Goal: Task Accomplishment & Management: Complete application form

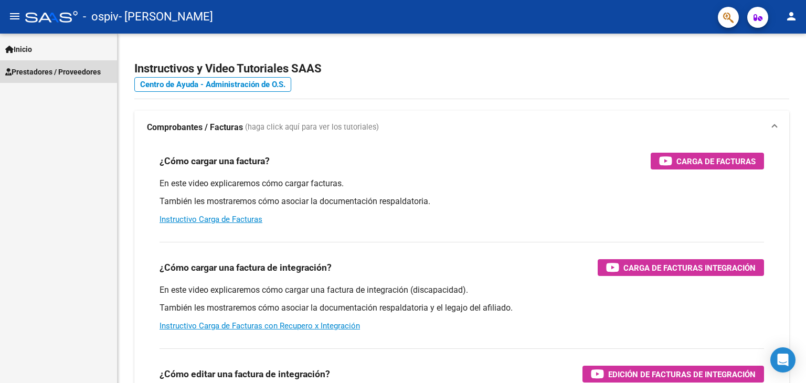
click at [31, 73] on span "Prestadores / Proveedores" at bounding box center [53, 72] width 96 height 12
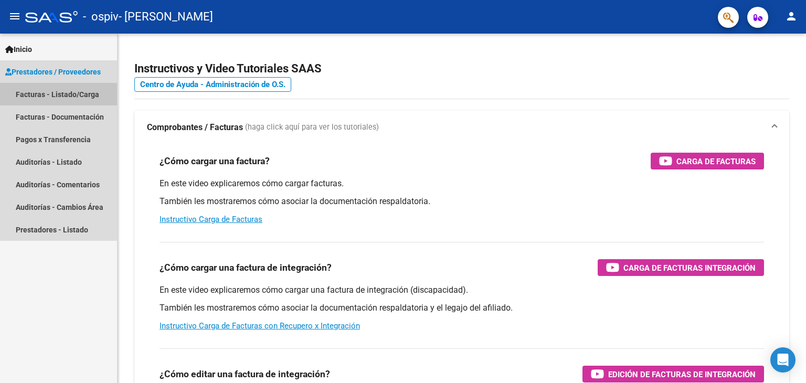
click at [34, 93] on link "Facturas - Listado/Carga" at bounding box center [58, 94] width 117 height 23
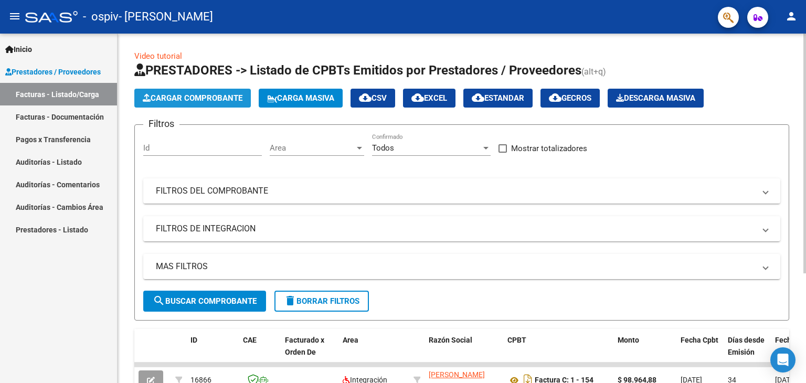
click at [160, 92] on button "Cargar Comprobante" at bounding box center [192, 98] width 117 height 19
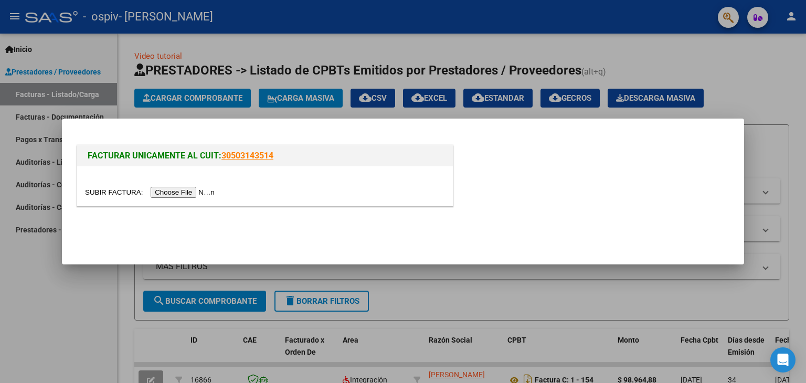
click at [215, 188] on input "file" at bounding box center [151, 192] width 133 height 11
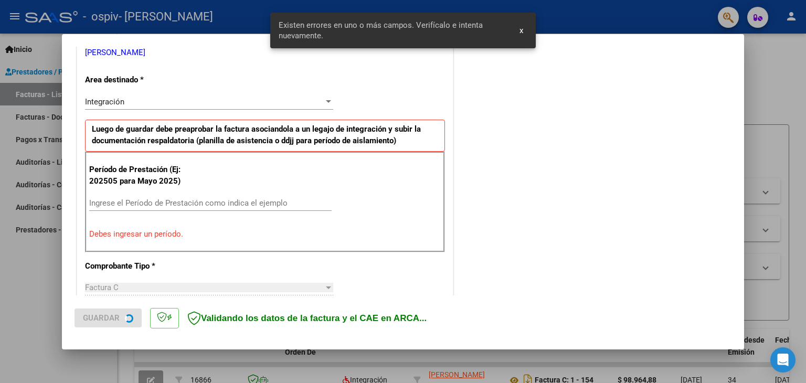
scroll to position [220, 0]
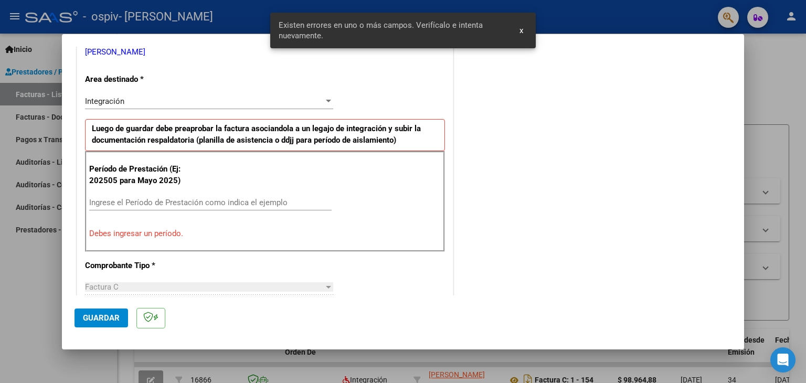
click at [298, 98] on div "Integración" at bounding box center [204, 101] width 239 height 9
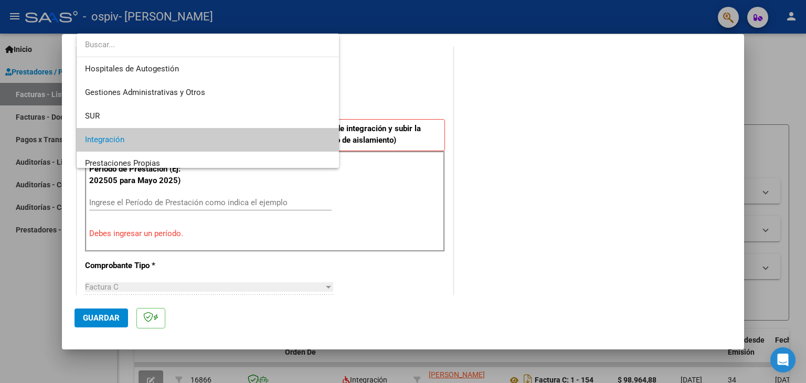
scroll to position [39, 0]
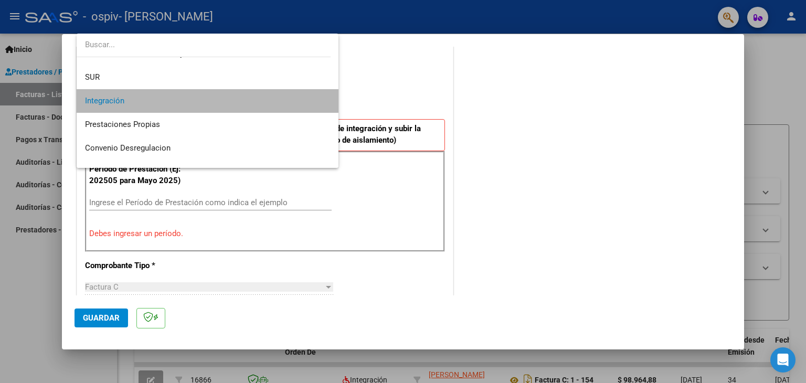
click at [298, 98] on span "Integración" at bounding box center [208, 101] width 246 height 24
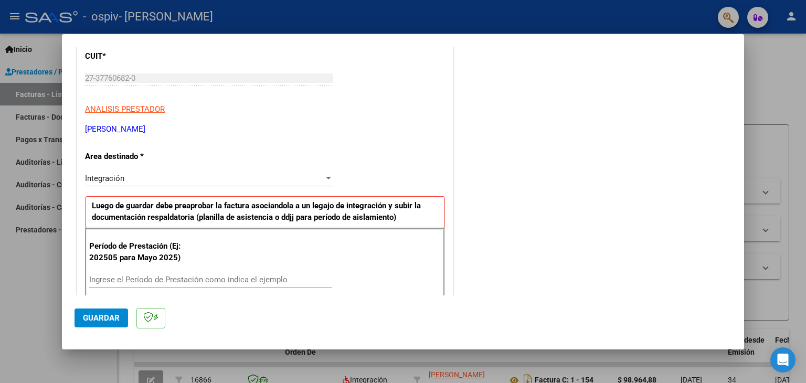
scroll to position [145, 0]
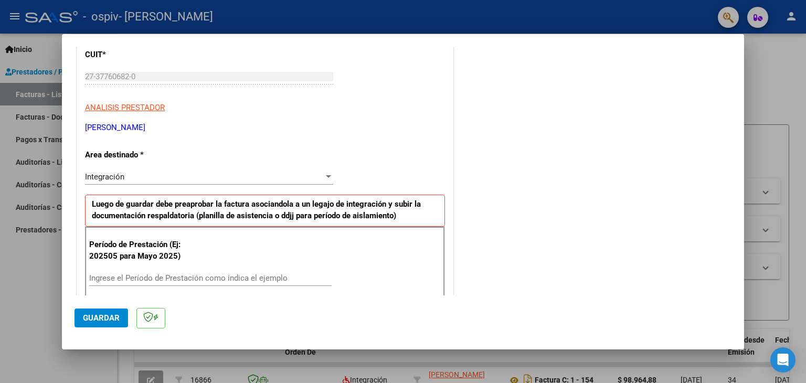
click at [509, 172] on div "COMENTARIOS Comentarios del Prestador / Gerenciador:" at bounding box center [594, 383] width 276 height 940
click at [264, 277] on input "Ingrese el Período de Prestación como indica el ejemplo" at bounding box center [210, 278] width 243 height 9
type input "202509"
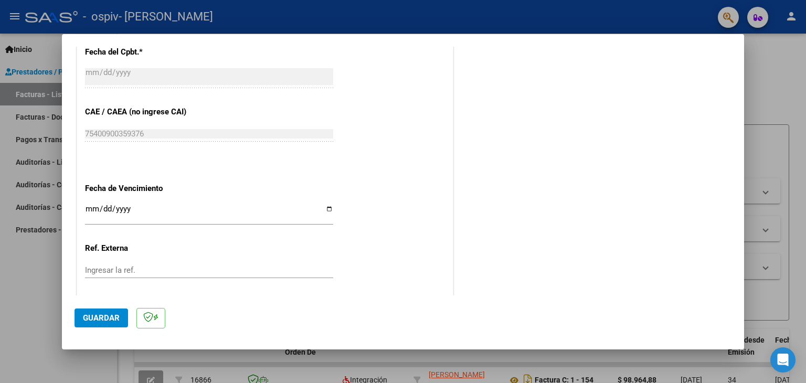
scroll to position [639, 0]
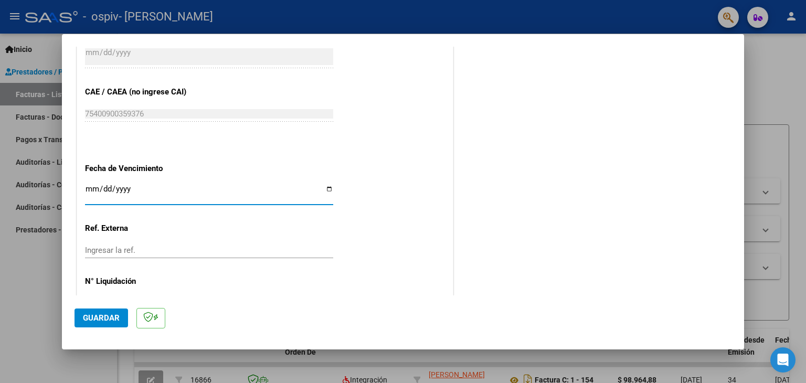
click at [214, 198] on input "Ingresar la fecha" at bounding box center [209, 193] width 248 height 17
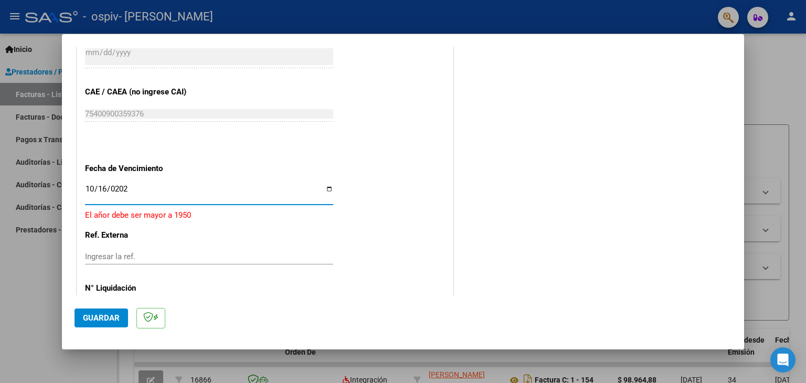
type input "[DATE]"
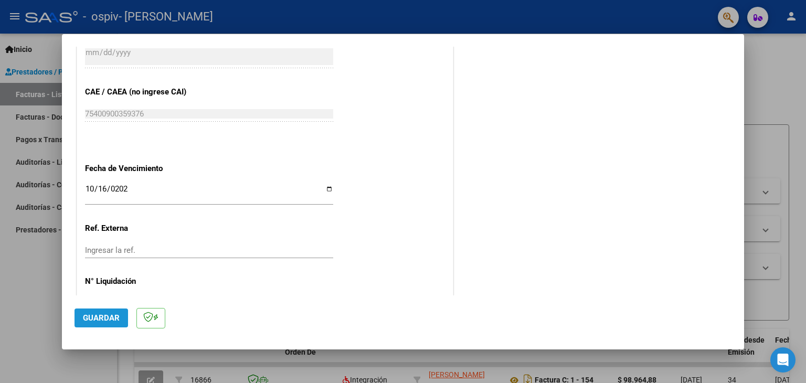
click at [112, 314] on span "Guardar" at bounding box center [101, 317] width 37 height 9
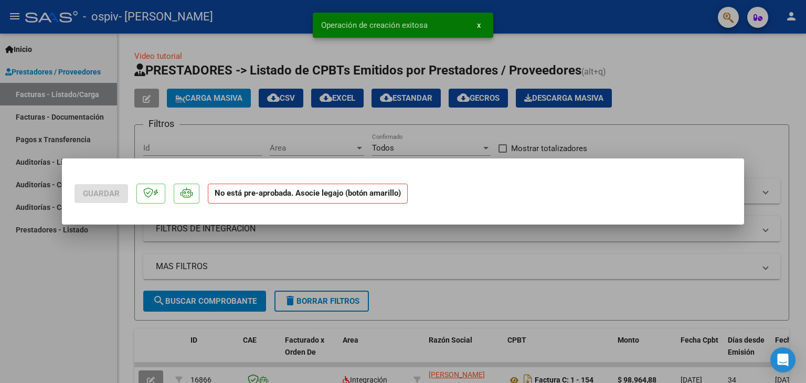
scroll to position [0, 0]
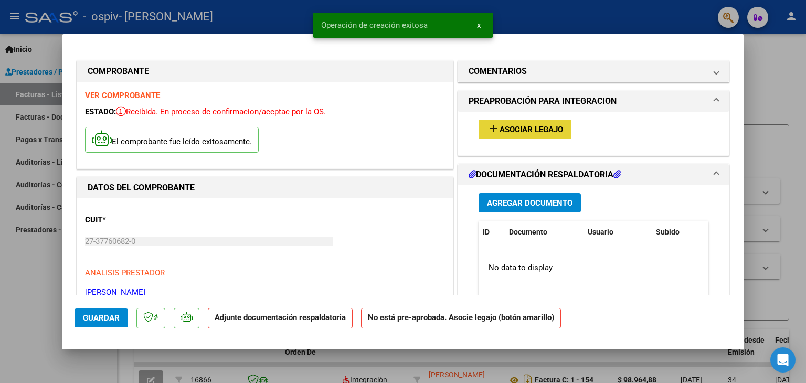
click at [517, 131] on span "Asociar Legajo" at bounding box center [532, 129] width 64 height 9
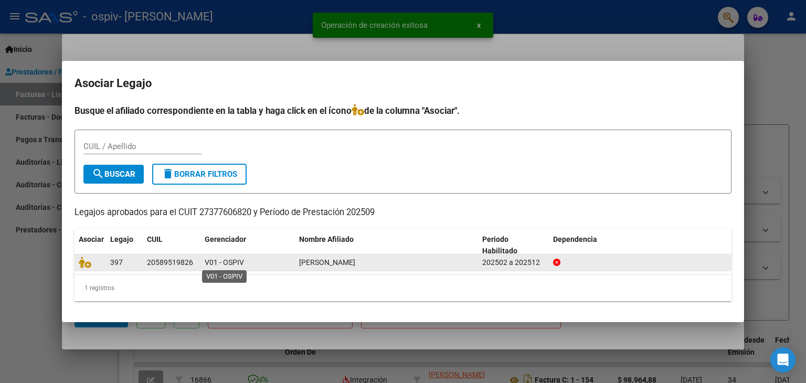
click at [223, 263] on span "V01 - OSPIV" at bounding box center [224, 262] width 39 height 8
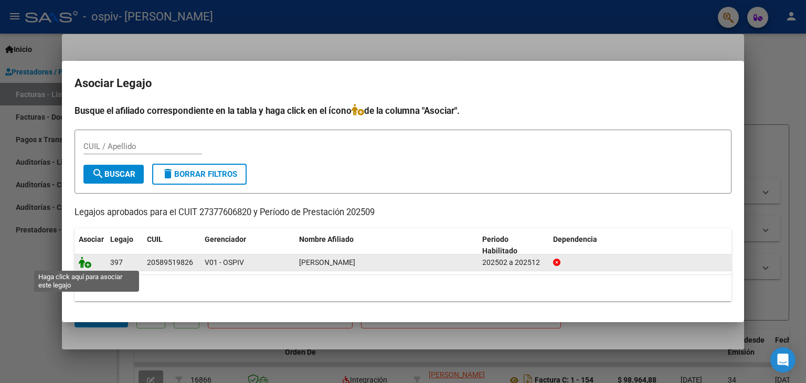
click at [85, 264] on icon at bounding box center [85, 263] width 13 height 12
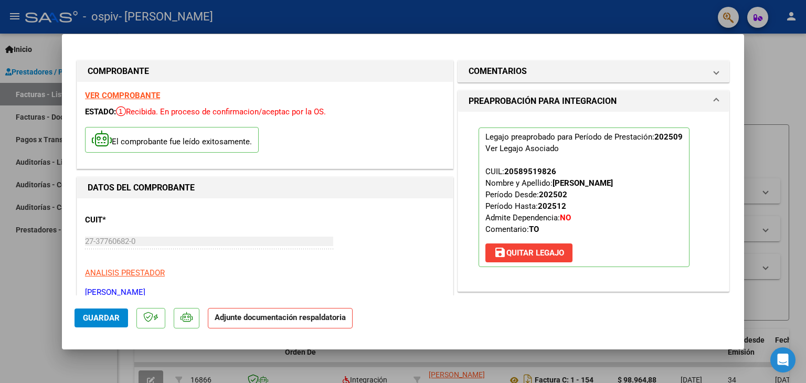
click at [715, 101] on span at bounding box center [717, 101] width 4 height 13
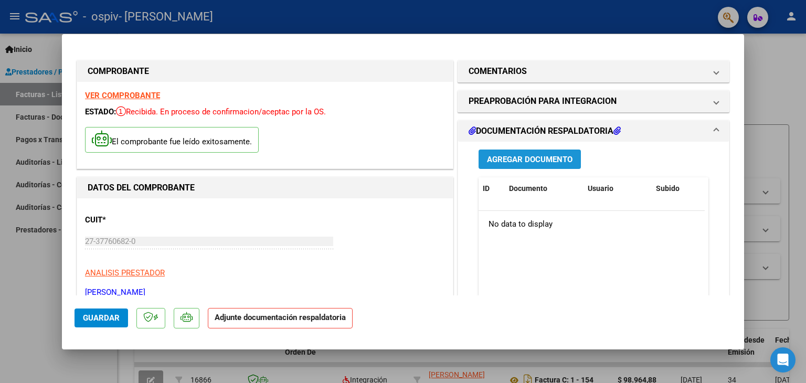
click at [551, 156] on span "Agregar Documento" at bounding box center [530, 159] width 86 height 9
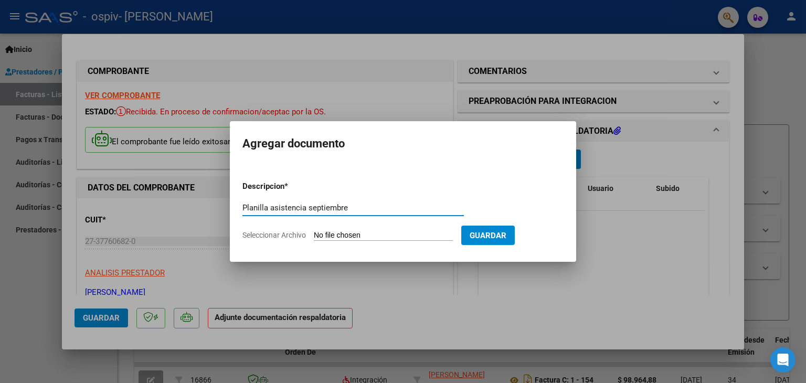
type input "Planilla asistencia septiembre"
click at [448, 229] on form "Descripcion * Planilla asistencia septiembre Escriba aquí una descripcion Selec…" at bounding box center [403, 211] width 321 height 77
click at [403, 237] on input "Seleccionar Archivo" at bounding box center [383, 236] width 139 height 10
type input "C:\fakepath\Asistencia septiembre [PERSON_NAME].pdf"
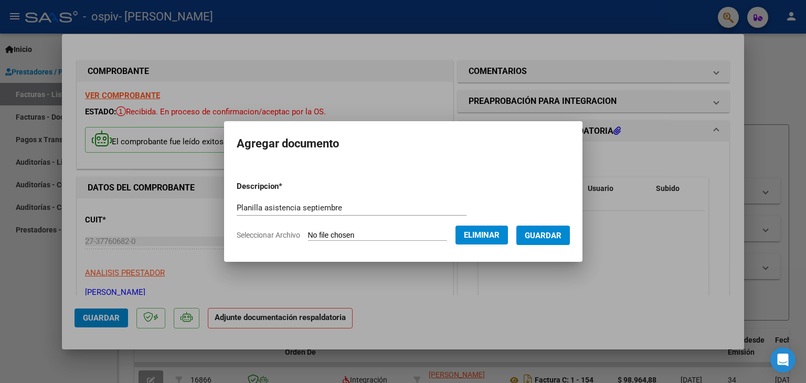
click at [547, 238] on span "Guardar" at bounding box center [543, 235] width 37 height 9
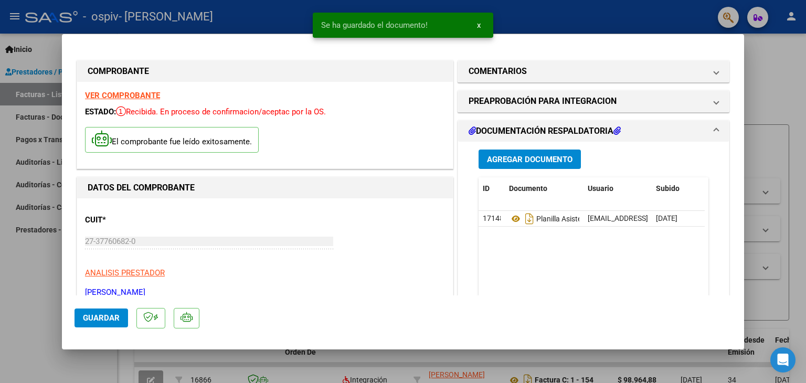
click at [715, 130] on span at bounding box center [717, 131] width 4 height 13
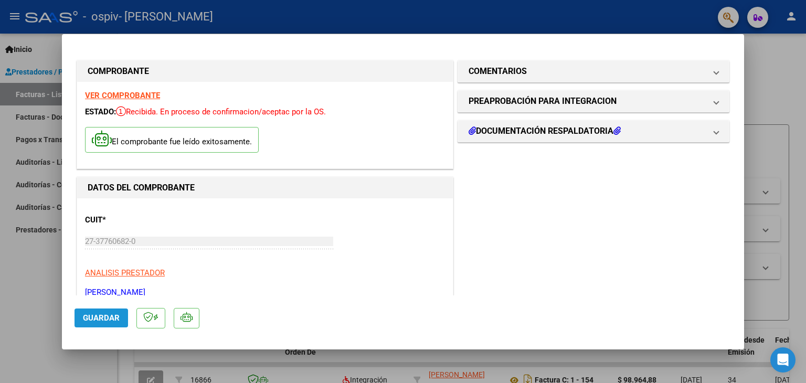
click at [105, 317] on span "Guardar" at bounding box center [101, 317] width 37 height 9
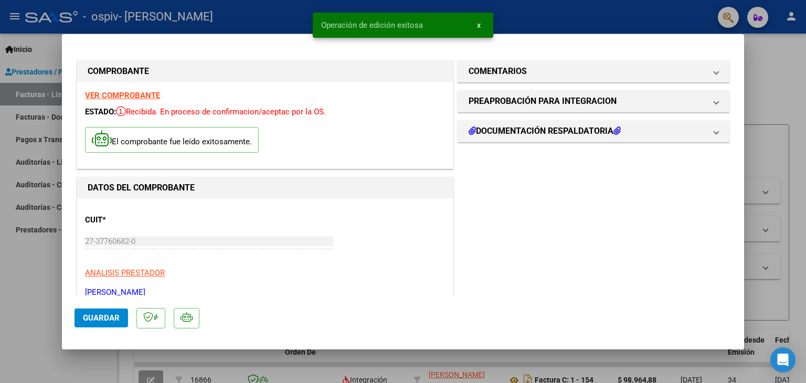
click at [796, 53] on div at bounding box center [403, 191] width 806 height 383
type input "$ 0,00"
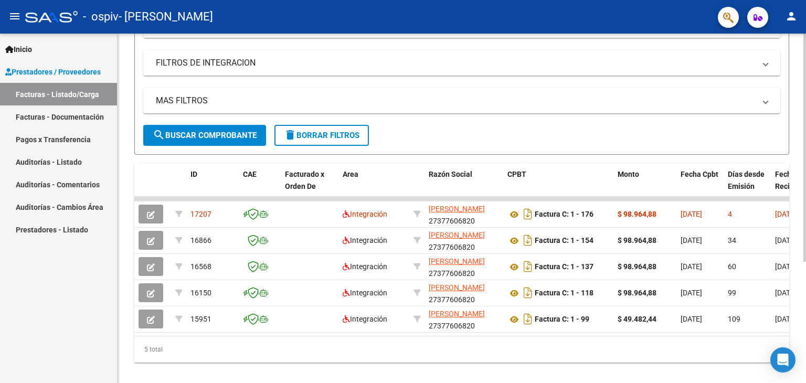
scroll to position [166, 0]
click at [806, 162] on div at bounding box center [805, 260] width 3 height 228
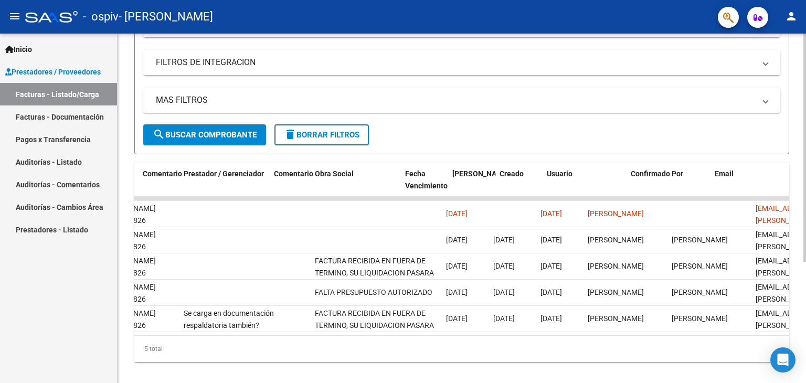
scroll to position [0, 1558]
